Goal: Task Accomplishment & Management: Use online tool/utility

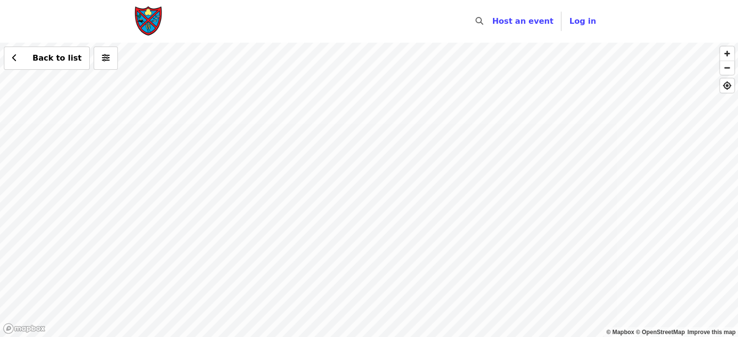
click at [386, 310] on div "Back to list" at bounding box center [369, 190] width 738 height 294
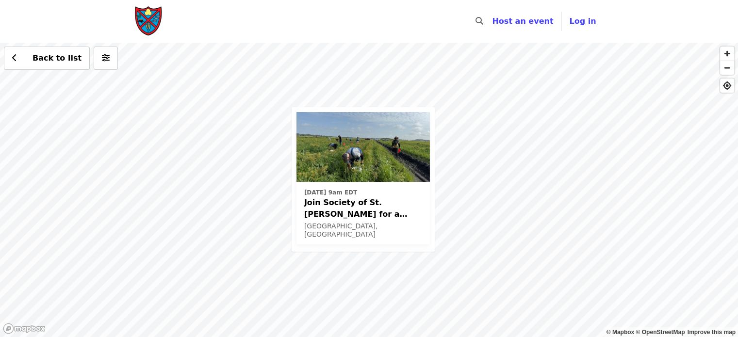
click at [495, 161] on div "[DATE] 9am EDT Join Society of St. [PERSON_NAME] for a Glean in Mt. [PERSON_NAM…" at bounding box center [369, 190] width 738 height 294
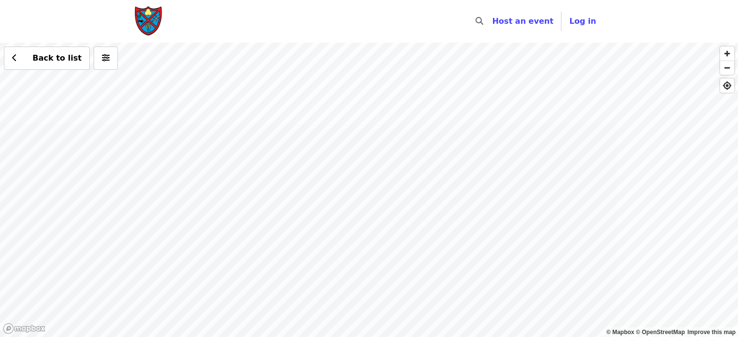
drag, startPoint x: 363, startPoint y: 97, endPoint x: 341, endPoint y: 247, distance: 151.4
click at [341, 247] on div "Back to list" at bounding box center [369, 190] width 738 height 294
drag, startPoint x: 348, startPoint y: 145, endPoint x: 345, endPoint y: 360, distance: 214.9
click at [345, 337] on html "Skip to content ​ Host an event Host Log in © Mapbox © OpenStreetMap Improve th…" at bounding box center [369, 168] width 738 height 337
drag, startPoint x: 306, startPoint y: 206, endPoint x: 366, endPoint y: 338, distance: 144.6
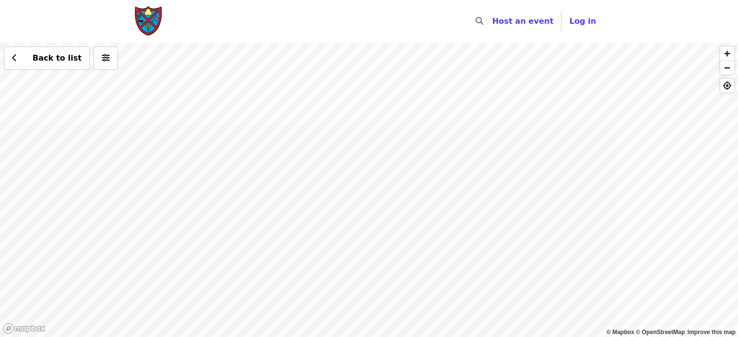
click at [366, 337] on html "Skip to content ​ Host an event Host Log in © Mapbox © OpenStreetMap Improve th…" at bounding box center [369, 168] width 738 height 337
drag, startPoint x: 345, startPoint y: 185, endPoint x: 430, endPoint y: 123, distance: 105.3
click at [430, 123] on div "Back to list" at bounding box center [369, 190] width 738 height 294
click at [147, 17] on img "Main navigation" at bounding box center [148, 21] width 29 height 31
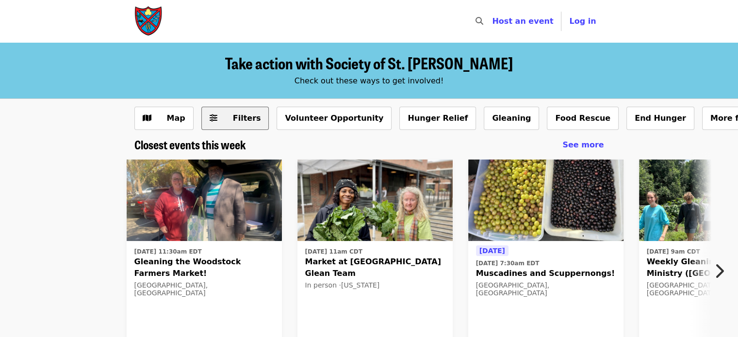
click at [233, 121] on span "Filters" at bounding box center [247, 117] width 28 height 9
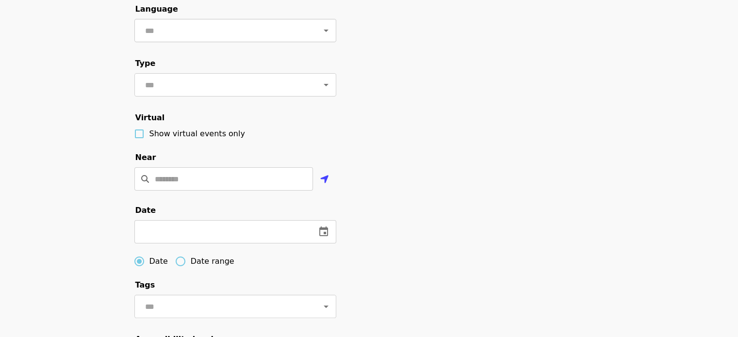
scroll to position [158, 0]
click at [243, 186] on input "Location" at bounding box center [234, 177] width 158 height 23
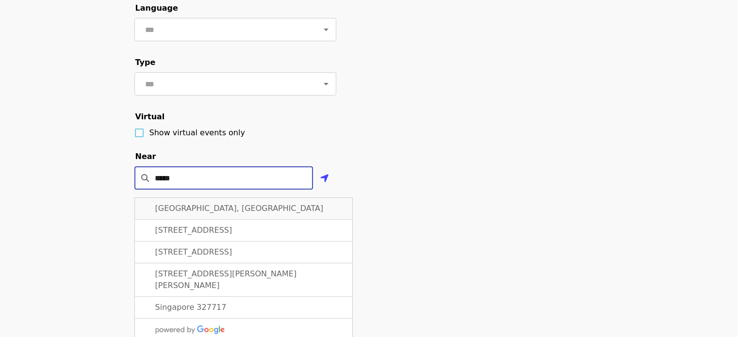
click at [218, 213] on span "[GEOGRAPHIC_DATA], [GEOGRAPHIC_DATA]" at bounding box center [239, 208] width 168 height 9
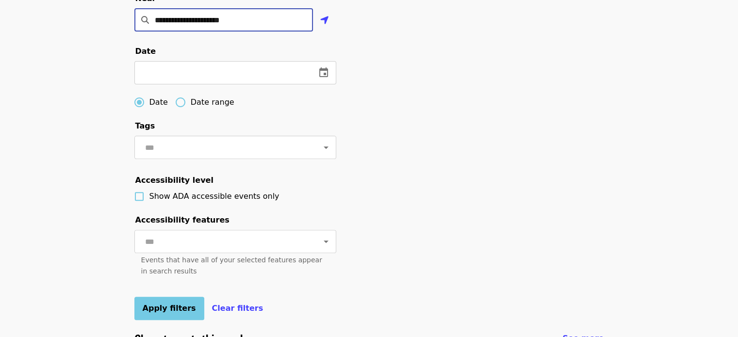
scroll to position [316, 0]
type input "**********"
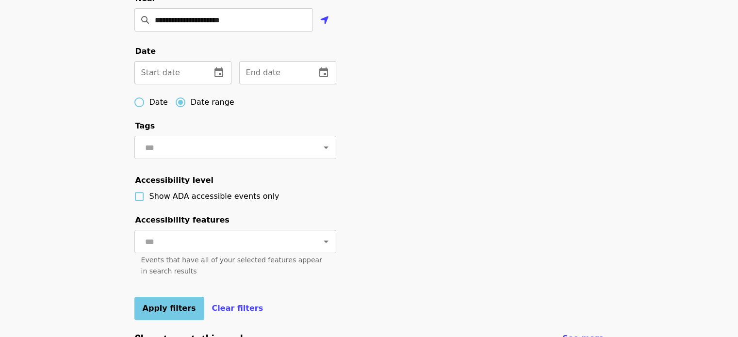
click at [222, 79] on icon "change date" at bounding box center [219, 73] width 12 height 12
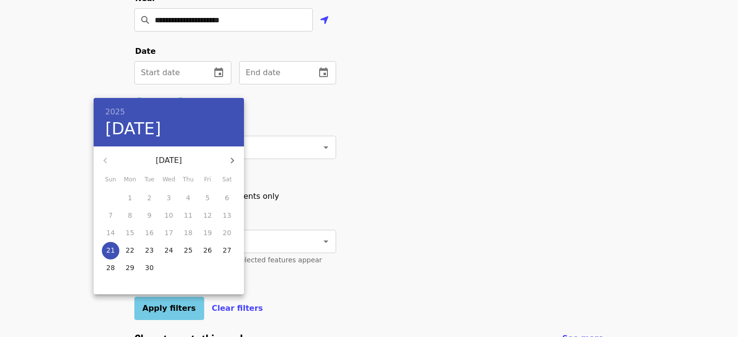
click at [227, 250] on p "27" at bounding box center [227, 250] width 9 height 10
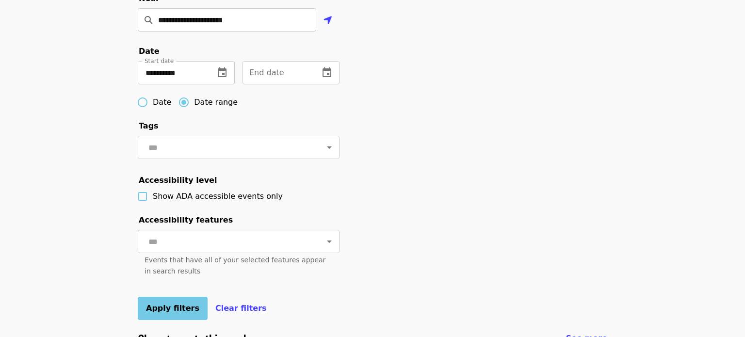
type input "**********"
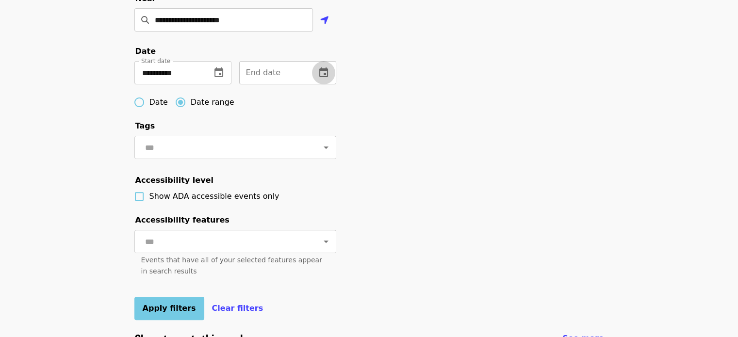
click at [322, 79] on icon "change date" at bounding box center [324, 73] width 12 height 12
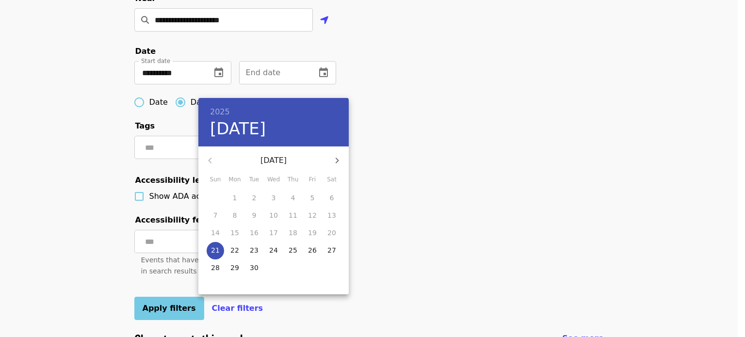
click at [337, 161] on icon "button" at bounding box center [337, 161] width 12 height 12
click at [337, 161] on icon "button" at bounding box center [337, 161] width 3 height 6
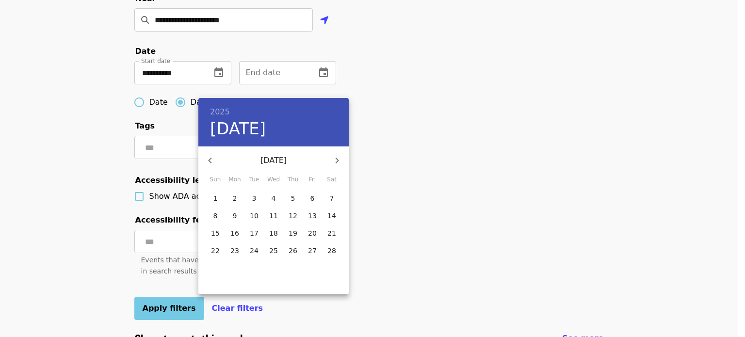
click at [337, 161] on icon "button" at bounding box center [337, 161] width 3 height 6
click at [212, 161] on icon "button" at bounding box center [210, 161] width 12 height 12
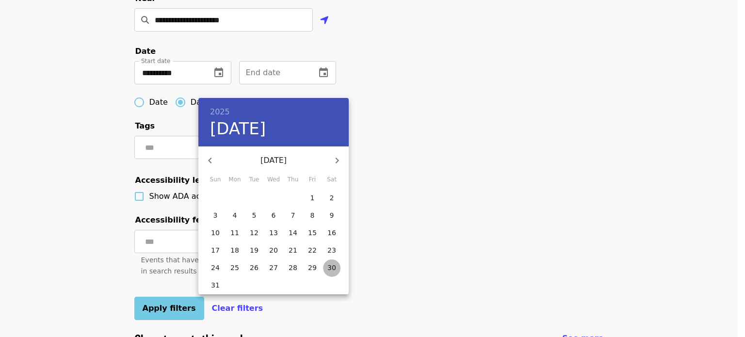
click at [333, 267] on p "30" at bounding box center [331, 268] width 9 height 10
type input "**********"
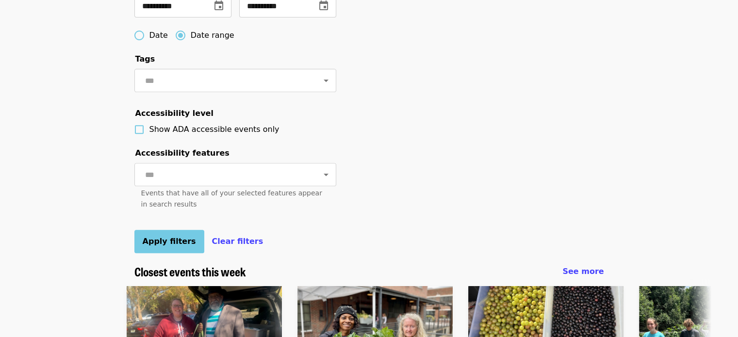
scroll to position [412, 0]
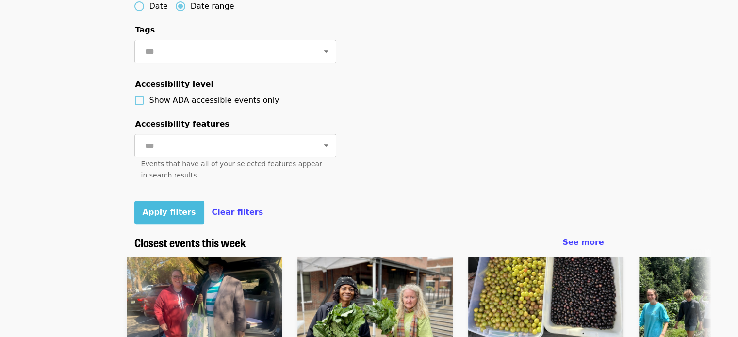
click at [173, 217] on span "Apply filters" at bounding box center [169, 212] width 53 height 9
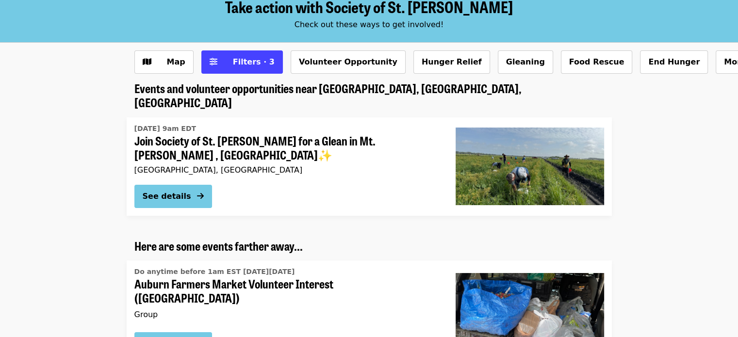
scroll to position [56, 0]
click at [254, 57] on span "Filters · 3" at bounding box center [254, 61] width 42 height 9
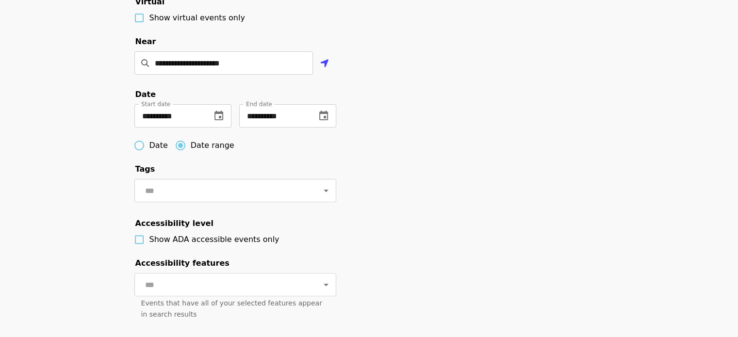
scroll to position [274, 0]
click at [285, 127] on input "**********" at bounding box center [273, 115] width 69 height 23
click at [178, 126] on input "**********" at bounding box center [168, 115] width 69 height 23
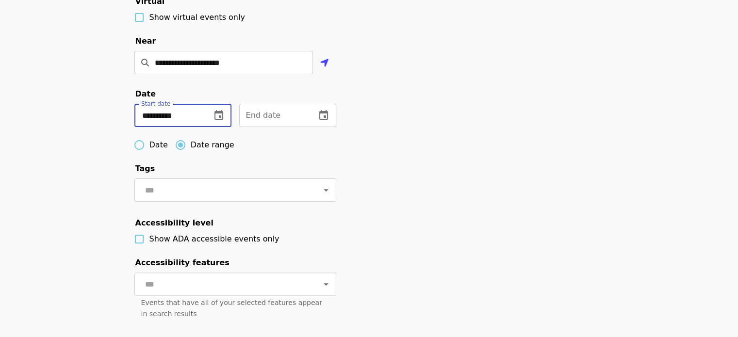
click at [178, 126] on input "**********" at bounding box center [168, 115] width 69 height 23
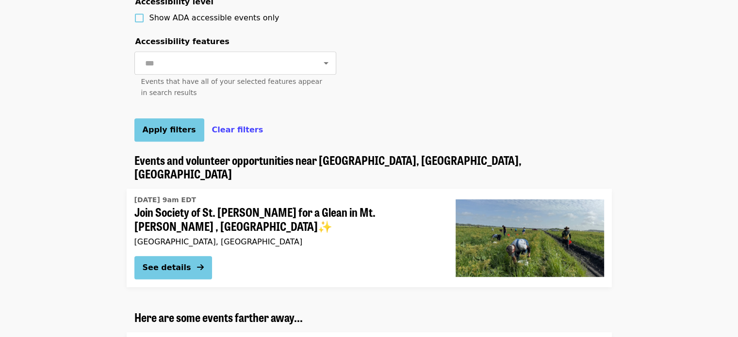
scroll to position [503, 0]
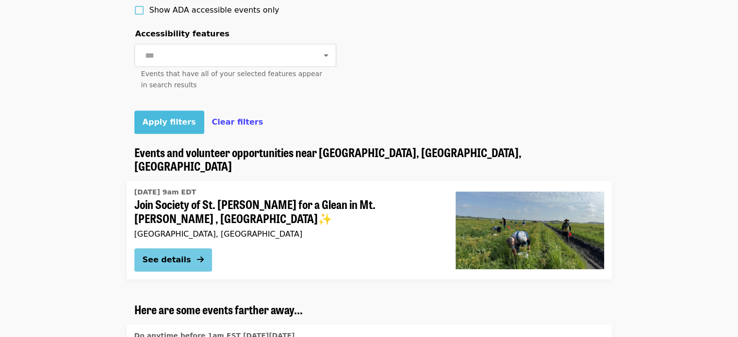
click at [166, 127] on span "Apply filters" at bounding box center [169, 121] width 53 height 9
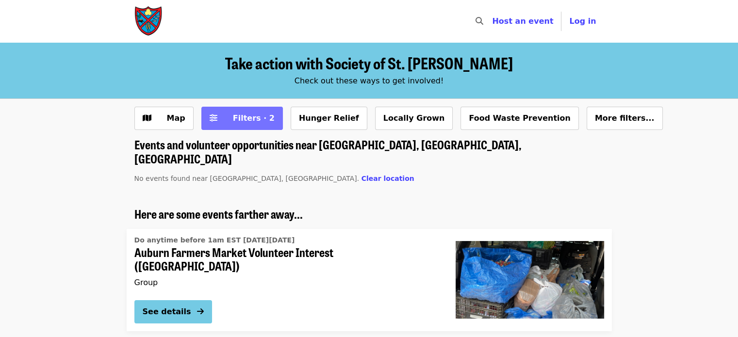
click at [236, 116] on span "Filters · 2" at bounding box center [254, 117] width 42 height 9
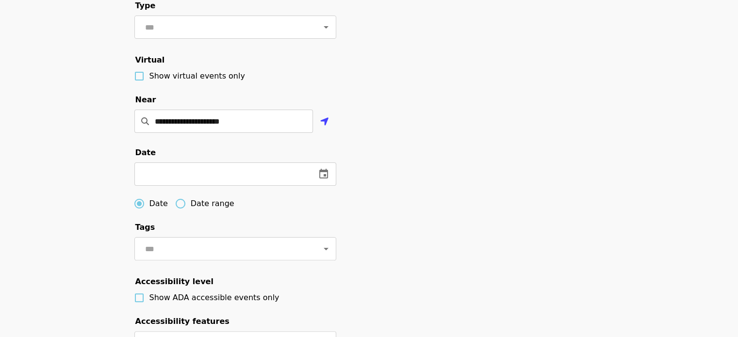
scroll to position [471, 0]
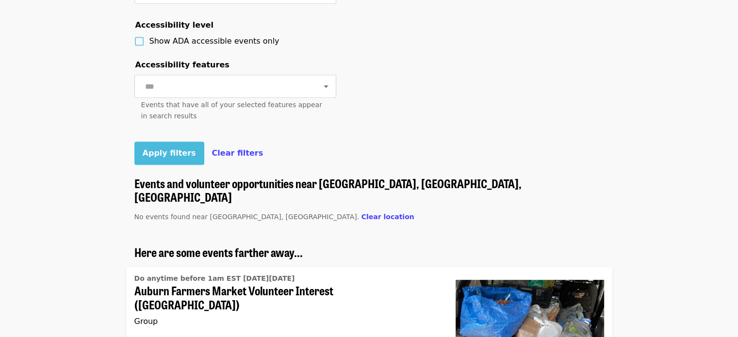
click at [162, 165] on button "Apply filters" at bounding box center [169, 153] width 70 height 23
